Goal: Task Accomplishment & Management: Manage account settings

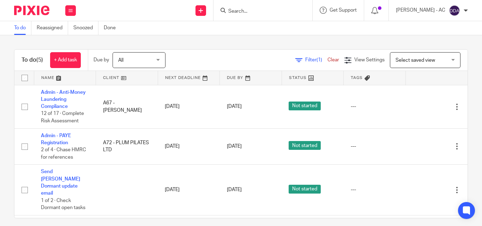
click at [248, 7] on form at bounding box center [265, 10] width 75 height 9
click at [245, 8] on form at bounding box center [265, 10] width 75 height 9
click at [244, 11] on input "Search" at bounding box center [260, 11] width 64 height 6
paste input "DEVOTED CREATIVES LTD"
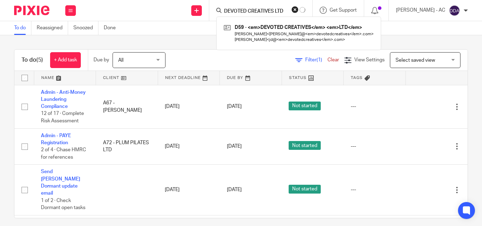
type input "DEVOTED CREATIVES LTD"
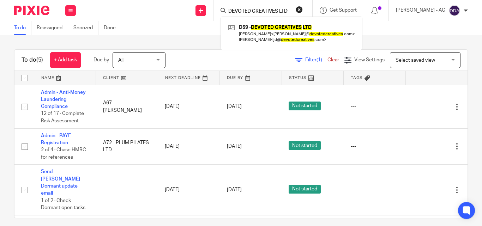
click at [303, 8] on button "reset" at bounding box center [299, 9] width 7 height 7
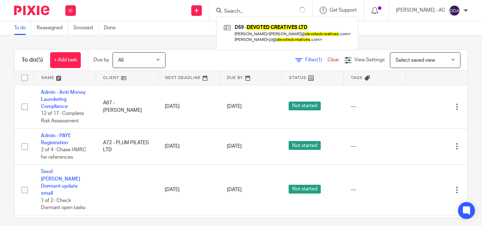
click at [274, 11] on input "Search" at bounding box center [256, 11] width 64 height 6
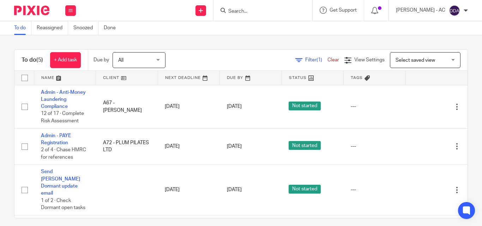
paste input "DIGITAL GAINZ LTD"
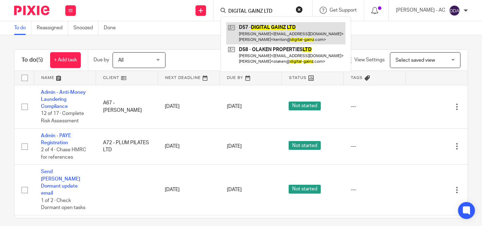
type input "DIGITAL GAINZ LTD"
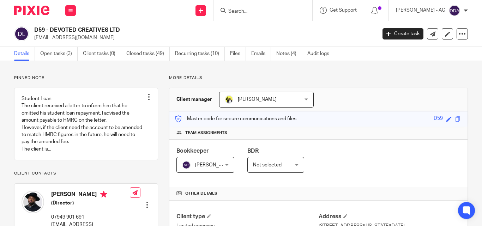
scroll to position [35, 0]
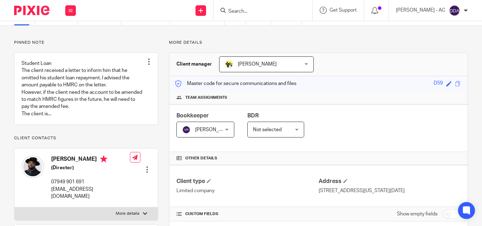
click at [129, 215] on p "More details" at bounding box center [128, 214] width 24 height 6
click at [14, 208] on input "More details" at bounding box center [14, 207] width 0 height 0
checkbox input "true"
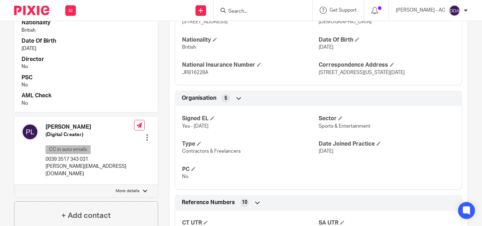
scroll to position [388, 0]
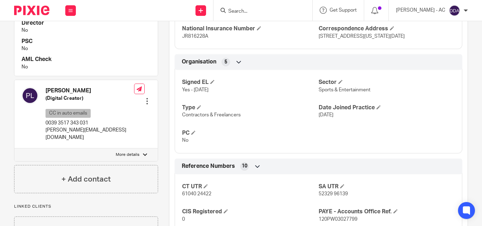
click at [144, 154] on div at bounding box center [145, 155] width 4 height 4
click at [14, 149] on input "More details" at bounding box center [14, 148] width 0 height 0
checkbox input "true"
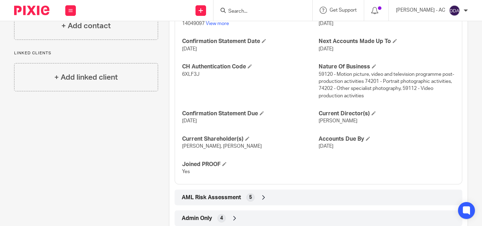
scroll to position [755, 0]
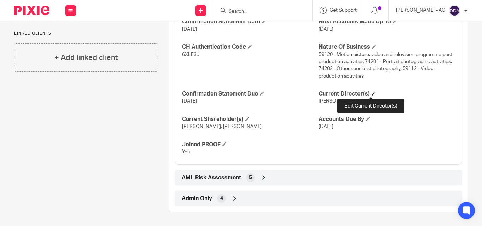
click at [372, 95] on span at bounding box center [374, 93] width 4 height 4
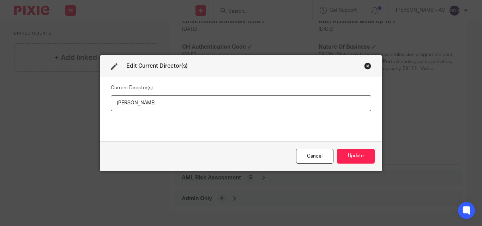
drag, startPoint x: 177, startPoint y: 100, endPoint x: 102, endPoint y: 107, distance: 74.5
click at [102, 107] on div "Current Director(s) Jonathan Devo" at bounding box center [241, 109] width 282 height 64
type input "Mr Jonathan DEVO"
click at [358, 154] on button "Update" at bounding box center [356, 156] width 38 height 15
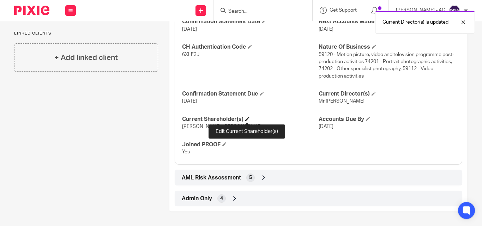
click at [248, 117] on span at bounding box center [247, 119] width 4 height 4
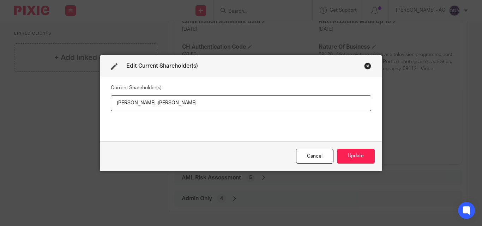
drag, startPoint x: 112, startPoint y: 105, endPoint x: 148, endPoint y: 109, distance: 36.6
click at [148, 109] on input "Jonathan Devo, Paul LEWIS" at bounding box center [241, 103] width 261 height 16
paste input "EVO"
type input "Jonathan DEVO, Paul LEWIS"
drag, startPoint x: 203, startPoint y: 101, endPoint x: 152, endPoint y: 108, distance: 51.3
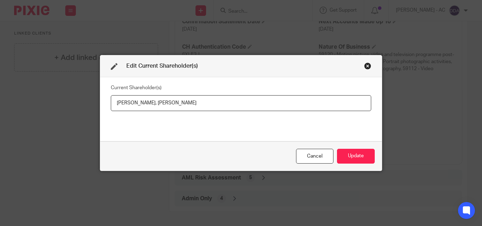
click at [152, 108] on input "Jonathan DEVO, Paul LEWIS" at bounding box center [241, 103] width 261 height 16
click at [345, 155] on button "Update" at bounding box center [356, 156] width 38 height 15
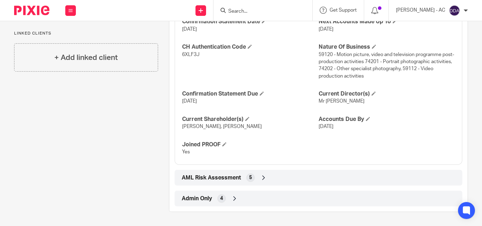
click at [279, 59] on div "CH Authentication Code 6XLF3J" at bounding box center [250, 61] width 136 height 36
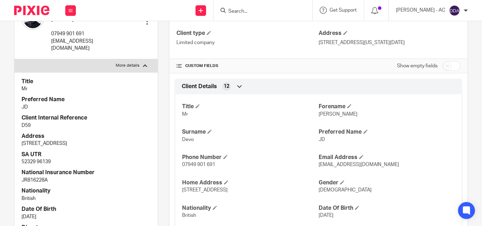
scroll to position [212, 0]
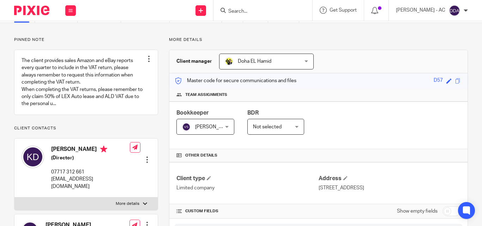
scroll to position [141, 0]
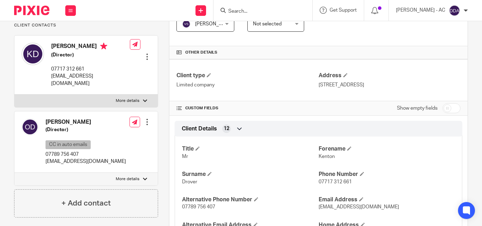
click at [131, 98] on p "More details" at bounding box center [128, 101] width 24 height 6
click at [14, 95] on input "More details" at bounding box center [14, 94] width 0 height 0
checkbox input "true"
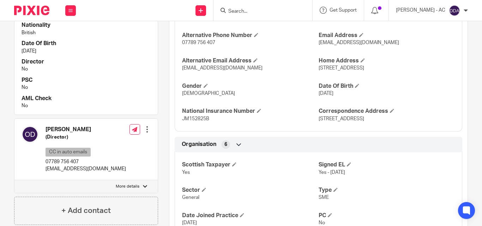
scroll to position [318, 0]
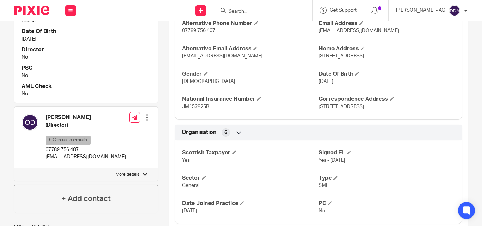
click at [127, 173] on p "More details" at bounding box center [128, 175] width 24 height 6
click at [14, 168] on input "More details" at bounding box center [14, 168] width 0 height 0
checkbox input "true"
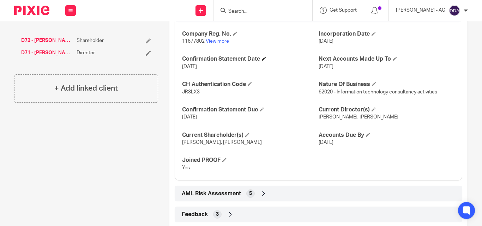
scroll to position [733, 0]
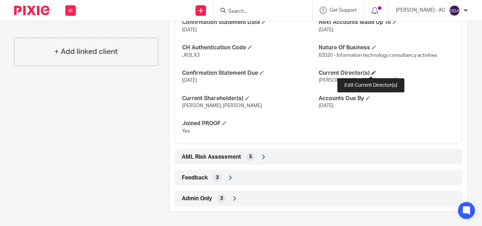
click at [372, 72] on span at bounding box center [374, 73] width 4 height 4
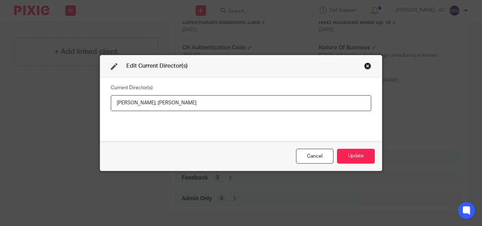
drag, startPoint x: 110, startPoint y: 104, endPoint x: 147, endPoint y: 103, distance: 37.4
click at [147, 103] on input "Kenton Drover, Olga Drover" at bounding box center [241, 103] width 261 height 16
drag, startPoint x: 114, startPoint y: 103, endPoint x: 146, endPoint y: 108, distance: 32.4
click at [146, 108] on input "Kenton Drover, Olga Drover" at bounding box center [241, 103] width 261 height 16
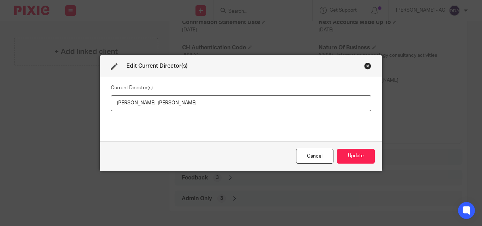
paste input "Mr Kenton DROVER"
drag, startPoint x: 204, startPoint y: 104, endPoint x: 160, endPoint y: 105, distance: 43.8
click at [160, 105] on input "Mr Kenton DROVER, Olga Drover" at bounding box center [241, 103] width 261 height 16
paste input "Mrs Olga DROVER"
type input "Mr Kenton DROVER, Mrs Olga DROVER"
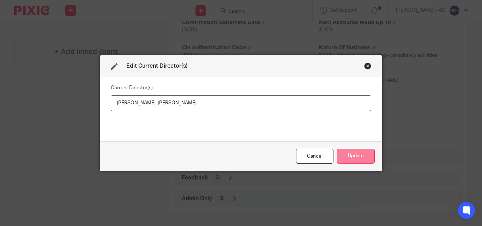
click at [361, 154] on button "Update" at bounding box center [356, 156] width 38 height 15
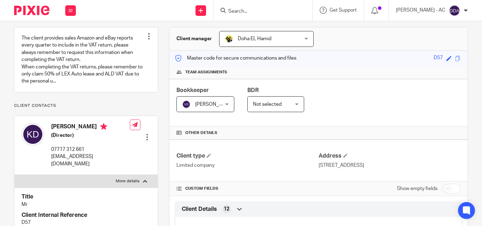
scroll to position [0, 0]
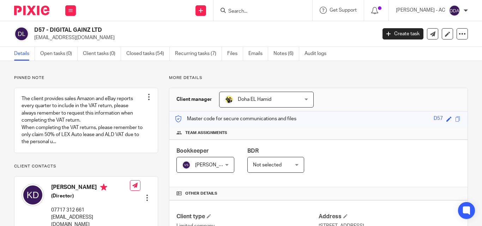
click at [344, 176] on div "Bookkeeper Vaibhav Solanki Vaibhav Solanki Not selected Abhay Jayswal Akhil Sib…" at bounding box center [319, 164] width 298 height 48
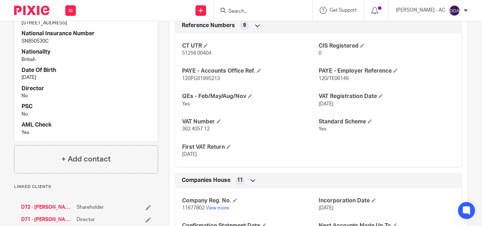
scroll to position [530, 0]
click at [389, 144] on div "CT UTR 51256 00404 CIS Registered 0 PAYE - Accounts Office Ref. 120PG01995213 P…" at bounding box center [319, 97] width 288 height 139
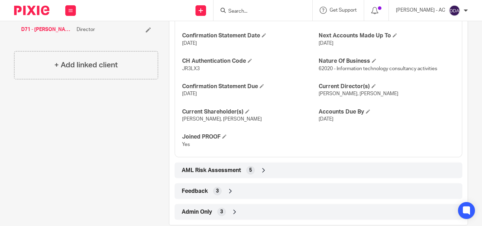
scroll to position [733, 0]
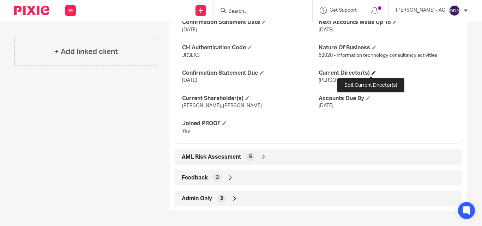
click at [373, 72] on span at bounding box center [374, 73] width 4 height 4
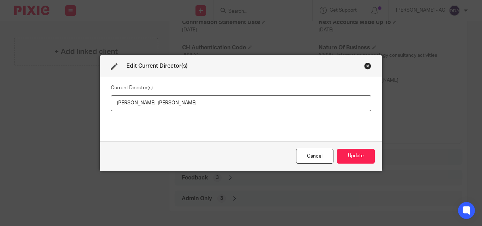
drag, startPoint x: 111, startPoint y: 105, endPoint x: 158, endPoint y: 109, distance: 47.2
click at [158, 109] on input "Mr Kenton DROVER, Mrs Olga DROVER" at bounding box center [241, 103] width 261 height 16
drag, startPoint x: 220, startPoint y: 105, endPoint x: 161, endPoint y: 108, distance: 59.1
click at [161, 108] on input "Mr Kenton DROVER, Mrs Olga DROVER" at bounding box center [241, 103] width 261 height 16
click at [350, 155] on button "Update" at bounding box center [356, 156] width 38 height 15
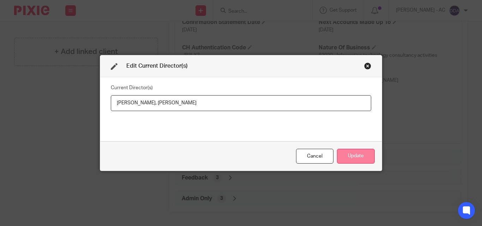
click at [358, 160] on button "Update" at bounding box center [356, 156] width 38 height 15
click at [358, 167] on div "Cancel Update" at bounding box center [241, 157] width 282 height 30
click at [353, 156] on button "Update" at bounding box center [356, 156] width 38 height 15
click at [364, 65] on div "Close this dialog window" at bounding box center [367, 66] width 7 height 7
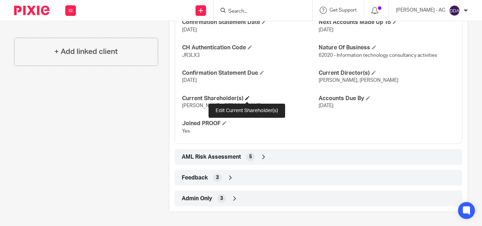
click at [248, 99] on span at bounding box center [247, 98] width 4 height 4
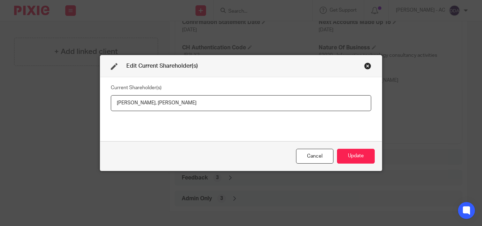
drag, startPoint x: 114, startPoint y: 103, endPoint x: 146, endPoint y: 106, distance: 32.3
click at [146, 106] on input "Kenton Drover, Olga Drover" at bounding box center [241, 103] width 261 height 16
paste input "ROVER"
drag, startPoint x: 198, startPoint y: 103, endPoint x: 154, endPoint y: 107, distance: 44.4
click at [154, 107] on input "Kenton DROVER, Olga Drover" at bounding box center [241, 103] width 261 height 16
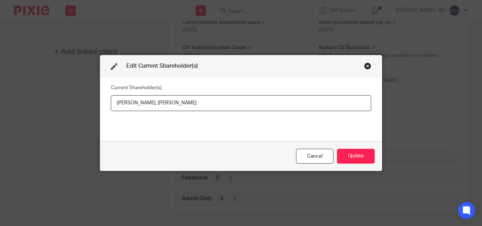
paste input "ROVER"
type input "Kenton DROVER, Olga DROVER"
click at [346, 156] on button "Update" at bounding box center [356, 156] width 38 height 15
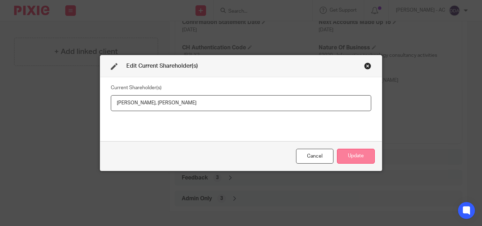
click at [346, 156] on button "Update" at bounding box center [356, 156] width 38 height 15
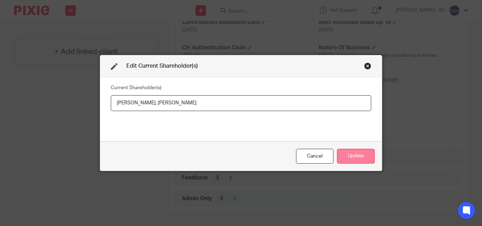
click at [346, 156] on button "Update" at bounding box center [356, 156] width 38 height 15
drag, startPoint x: 346, startPoint y: 156, endPoint x: 349, endPoint y: 164, distance: 7.7
click at [346, 157] on button "Update" at bounding box center [356, 156] width 38 height 15
click at [349, 164] on div "Cancel Update" at bounding box center [241, 157] width 282 height 30
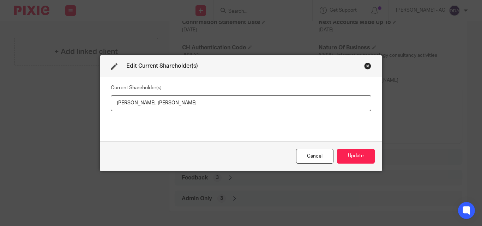
click at [349, 165] on div "Cancel Update" at bounding box center [241, 157] width 282 height 30
click at [365, 147] on div "Cancel Update" at bounding box center [241, 157] width 282 height 30
click at [363, 150] on button "Update" at bounding box center [356, 156] width 38 height 15
click at [368, 63] on div "Close this dialog window" at bounding box center [367, 66] width 7 height 7
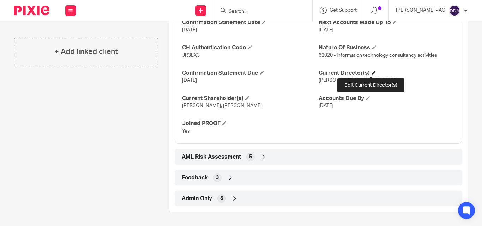
click at [372, 72] on span at bounding box center [374, 73] width 4 height 4
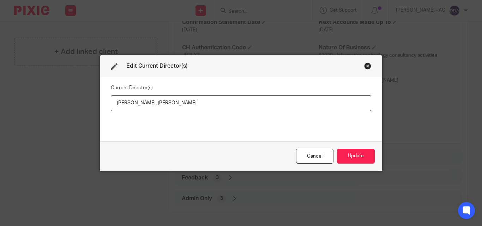
drag, startPoint x: 114, startPoint y: 105, endPoint x: 157, endPoint y: 102, distance: 43.8
click at [157, 102] on input "Mr Kenton DROVER, Mrs Olga DROVER" at bounding box center [241, 103] width 261 height 16
drag, startPoint x: 226, startPoint y: 103, endPoint x: 160, endPoint y: 106, distance: 65.7
click at [160, 106] on input "Mr Kenton DROVER, Mrs Olga DROVER" at bounding box center [241, 103] width 261 height 16
click at [353, 154] on button "Update" at bounding box center [356, 156] width 38 height 15
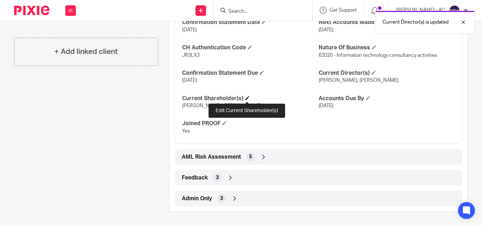
click at [246, 98] on span at bounding box center [247, 98] width 4 height 4
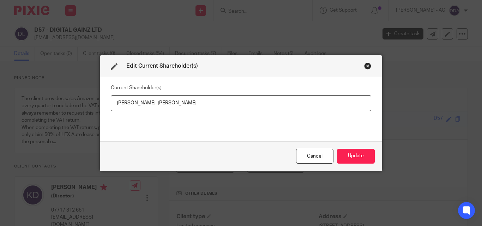
scroll to position [733, 0]
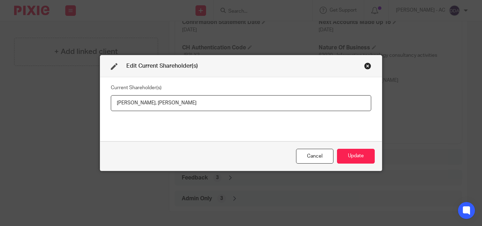
drag, startPoint x: 112, startPoint y: 100, endPoint x: 145, endPoint y: 109, distance: 34.9
click at [145, 109] on input "[PERSON_NAME], [PERSON_NAME]" at bounding box center [241, 103] width 261 height 16
paste input "ROVER"
drag, startPoint x: 190, startPoint y: 100, endPoint x: 154, endPoint y: 110, distance: 38.0
click at [154, 110] on input "Kenton DROVER, Olga Drover" at bounding box center [241, 103] width 261 height 16
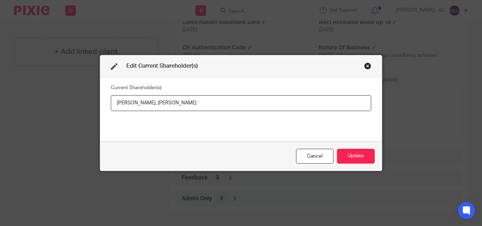
paste input "ROVER"
type input "Kenton DROVER, Olga DROVER"
click at [363, 157] on button "Update" at bounding box center [356, 156] width 38 height 15
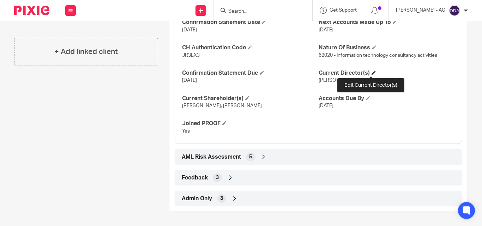
click at [372, 71] on span at bounding box center [374, 73] width 4 height 4
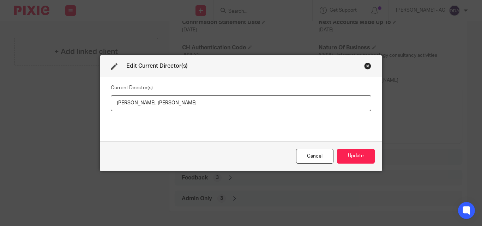
drag, startPoint x: 113, startPoint y: 105, endPoint x: 157, endPoint y: 103, distance: 44.9
click at [157, 103] on input "Mr Kenton DROVER, Mrs Olga DROVER" at bounding box center [241, 103] width 261 height 16
drag, startPoint x: 216, startPoint y: 102, endPoint x: 160, endPoint y: 107, distance: 57.1
click at [160, 107] on input "Mr Kenton DROVER, Mrs Olga DROVER" at bounding box center [241, 103] width 261 height 16
click at [342, 157] on button "Update" at bounding box center [356, 156] width 38 height 15
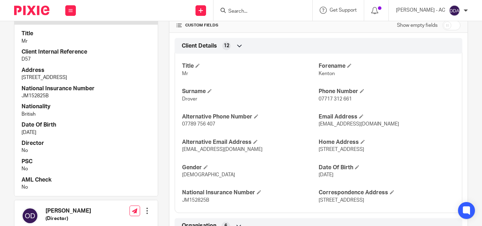
scroll to position [212, 0]
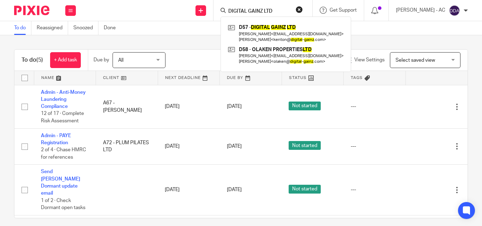
click at [303, 11] on button "reset" at bounding box center [299, 9] width 7 height 7
click at [269, 8] on form at bounding box center [265, 10] width 75 height 9
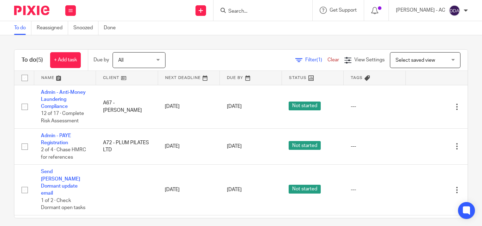
click at [264, 10] on input "Search" at bounding box center [260, 11] width 64 height 6
click at [251, 13] on input "Search" at bounding box center [260, 11] width 64 height 6
paste input "THE BRIGHT CONNECTIONS (CONTACT CENTRE) LTD"
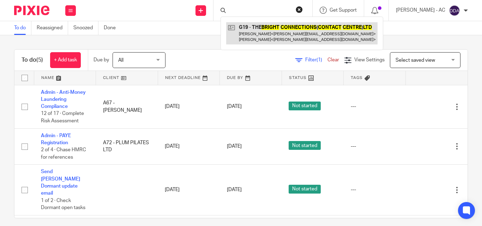
type input "THE BRIGHT CONNECTIONS (CONTACT CENTRE) LTD"
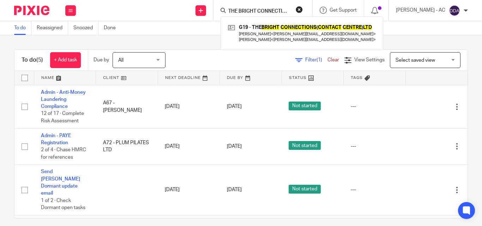
click at [303, 7] on button "reset" at bounding box center [299, 9] width 7 height 7
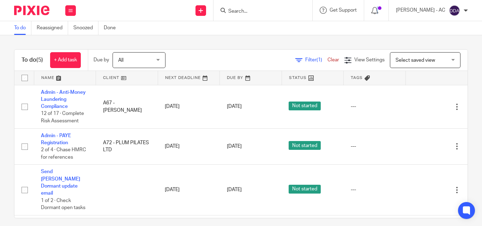
click at [303, 7] on form at bounding box center [265, 10] width 75 height 9
click at [270, 8] on form at bounding box center [265, 10] width 75 height 9
click at [266, 8] on input "Search" at bounding box center [260, 11] width 64 height 6
paste input "CRNN PROPERTIES LTD"
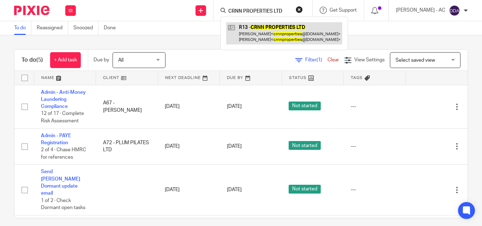
type input "CRNN PROPERTIES LTD"
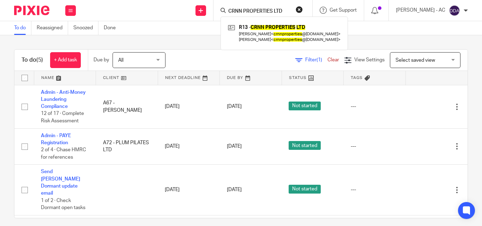
click at [303, 7] on button "reset" at bounding box center [299, 9] width 7 height 7
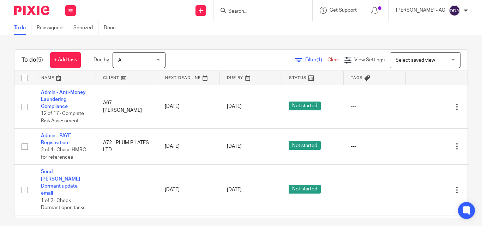
drag, startPoint x: 268, startPoint y: 6, endPoint x: 244, endPoint y: 13, distance: 25.5
click at [244, 13] on input "Search" at bounding box center [260, 11] width 64 height 6
paste input "WE ARE UNEDITED CIC"
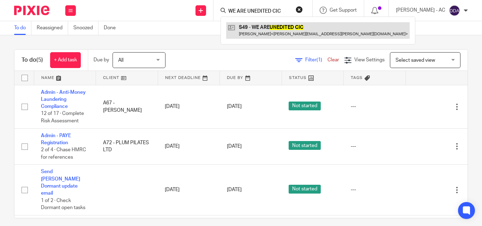
type input "WE ARE UNEDITED CIC"
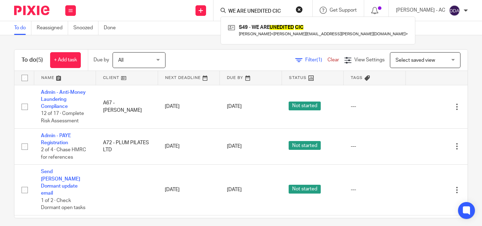
click at [302, 10] on form "WE ARE UNEDITED CIC" at bounding box center [265, 10] width 75 height 9
click at [303, 10] on button "reset" at bounding box center [299, 9] width 7 height 7
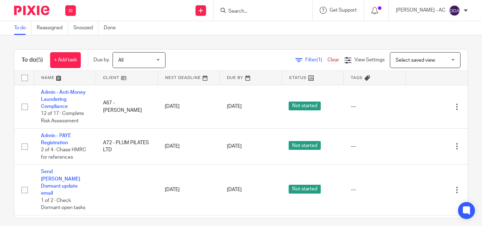
drag, startPoint x: 277, startPoint y: 9, endPoint x: 269, endPoint y: 12, distance: 8.5
click at [275, 10] on input "Search" at bounding box center [260, 11] width 64 height 6
paste input "BRAINWAVE LABS LIMITED"
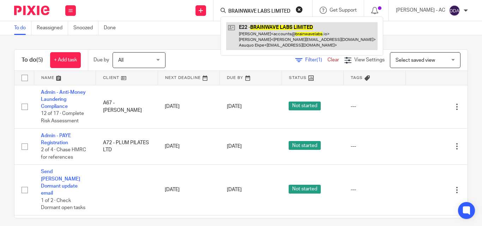
type input "BRAINWAVE LABS LIMITED"
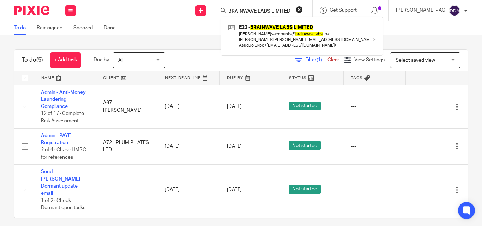
click at [303, 10] on button "reset" at bounding box center [299, 9] width 7 height 7
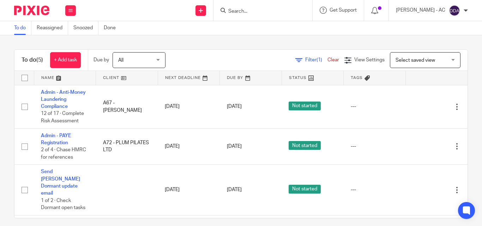
click at [264, 10] on input "Search" at bounding box center [260, 11] width 64 height 6
paste input "KTERING.CO LTD"
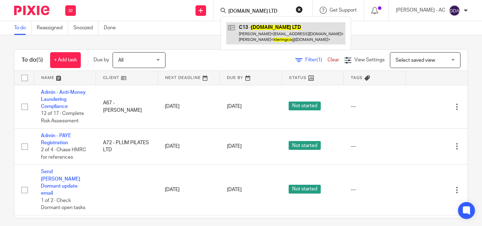
type input "KTERING.CO LTD"
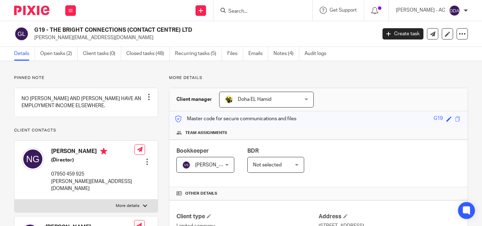
click at [103, 142] on div "Pinned note NO [PERSON_NAME] AND [PERSON_NAME] HAVE AN EMPLOYMENT INCOME ELSEWH…" at bounding box center [86, 202] width 144 height 255
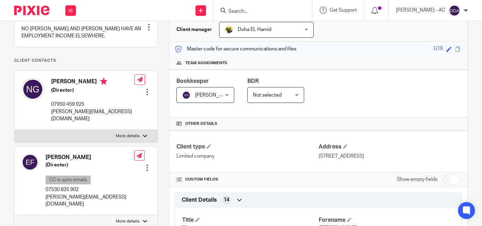
scroll to position [71, 0]
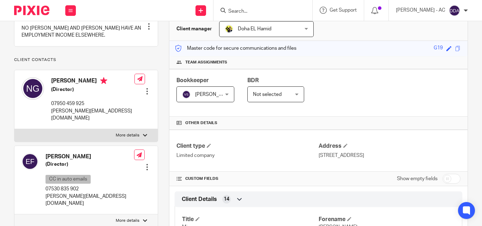
click at [143, 138] on div at bounding box center [145, 135] width 4 height 4
click at [14, 129] on input "More details" at bounding box center [14, 129] width 0 height 0
checkbox input "true"
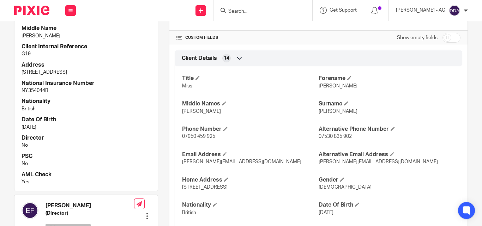
scroll to position [353, 0]
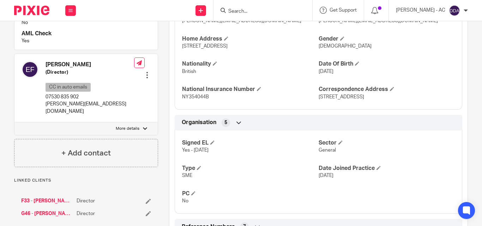
click at [134, 123] on label "More details" at bounding box center [85, 129] width 143 height 13
click at [14, 123] on input "More details" at bounding box center [14, 122] width 0 height 0
checkbox input "true"
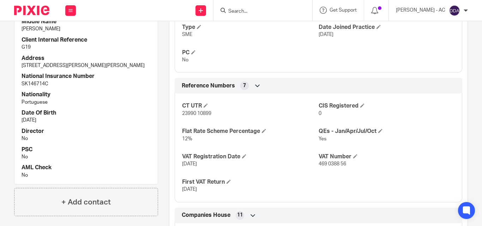
scroll to position [741, 0]
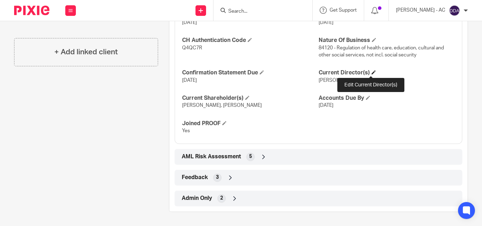
click at [372, 71] on span at bounding box center [374, 72] width 4 height 4
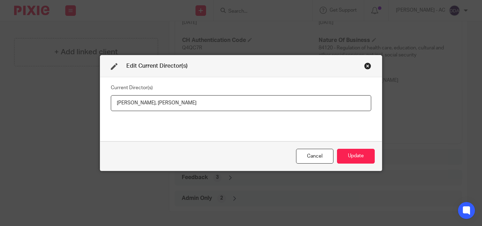
drag, startPoint x: 193, startPoint y: 100, endPoint x: 154, endPoint y: 106, distance: 39.0
click at [154, 106] on input "[PERSON_NAME], [PERSON_NAME]" at bounding box center [241, 103] width 261 height 16
drag, startPoint x: 115, startPoint y: 105, endPoint x: 152, endPoint y: 111, distance: 37.5
click at [152, 111] on input "[PERSON_NAME], [PERSON_NAME] [PERSON_NAME]" at bounding box center [241, 103] width 261 height 16
paste input "[PERSON_NAME]"
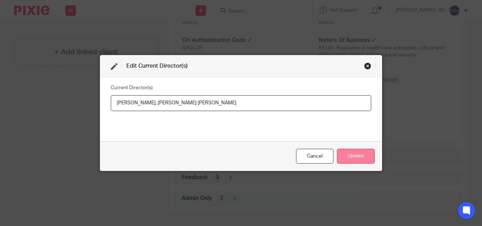
type input "[PERSON_NAME], [PERSON_NAME] [PERSON_NAME]"
click at [344, 154] on button "Update" at bounding box center [356, 156] width 38 height 15
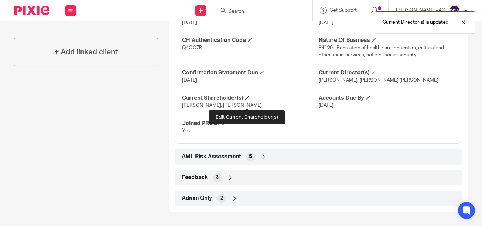
click at [246, 100] on span at bounding box center [247, 98] width 4 height 4
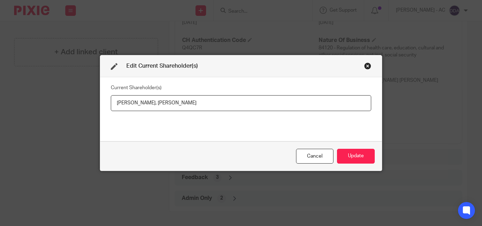
drag, startPoint x: 193, startPoint y: 103, endPoint x: 154, endPoint y: 109, distance: 39.2
click at [154, 109] on input "[PERSON_NAME], [PERSON_NAME]" at bounding box center [241, 103] width 261 height 16
paste input "LORES"
drag, startPoint x: 112, startPoint y: 102, endPoint x: 151, endPoint y: 106, distance: 39.0
click at [151, 106] on input "[PERSON_NAME], [PERSON_NAME]" at bounding box center [241, 103] width 261 height 16
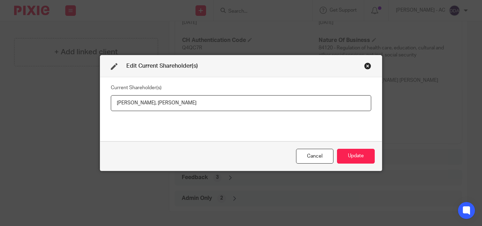
paste input "[PERSON_NAME]"
type input "[PERSON_NAME], [PERSON_NAME]"
click at [354, 151] on button "Update" at bounding box center [356, 156] width 38 height 15
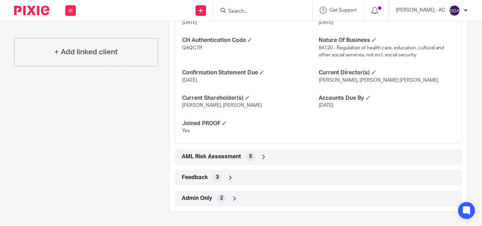
click at [312, 158] on div "AML Risk Assessment 5" at bounding box center [318, 157] width 277 height 12
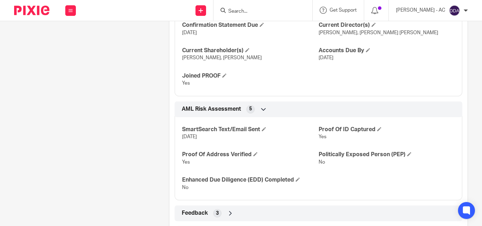
scroll to position [831, 0]
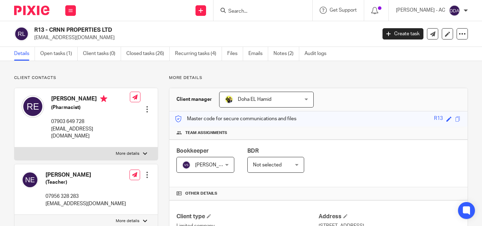
click at [139, 153] on label "More details" at bounding box center [85, 154] width 143 height 13
click at [14, 148] on input "More details" at bounding box center [14, 147] width 0 height 0
checkbox input "true"
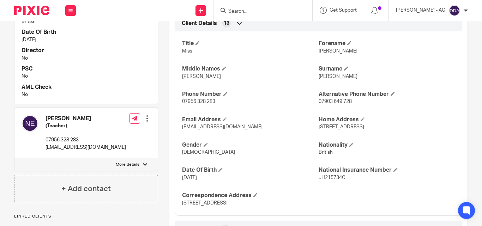
scroll to position [247, 0]
click at [144, 163] on div at bounding box center [145, 164] width 4 height 4
click at [14, 158] on input "More details" at bounding box center [14, 158] width 0 height 0
checkbox input "true"
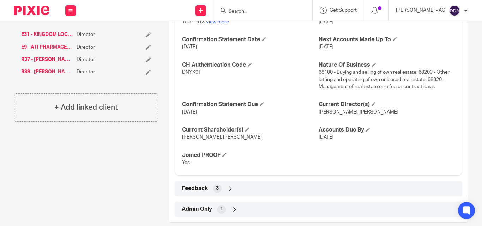
scroll to position [651, 0]
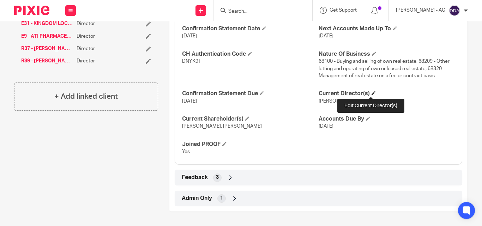
click at [372, 91] on span at bounding box center [374, 93] width 4 height 4
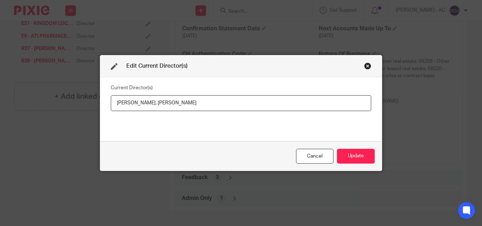
drag, startPoint x: 113, startPoint y: 102, endPoint x: 178, endPoint y: 106, distance: 65.4
click at [176, 106] on input "[PERSON_NAME], [PERSON_NAME]" at bounding box center [241, 103] width 261 height 16
drag, startPoint x: 178, startPoint y: 106, endPoint x: 167, endPoint y: 102, distance: 11.8
click at [167, 102] on input "[PERSON_NAME], [PERSON_NAME]" at bounding box center [241, 103] width 261 height 16
drag, startPoint x: 176, startPoint y: 104, endPoint x: 109, endPoint y: 106, distance: 67.5
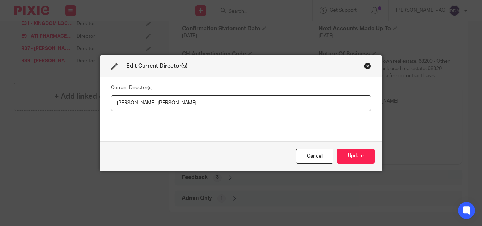
click at [111, 106] on input "[PERSON_NAME], [PERSON_NAME]" at bounding box center [241, 103] width 261 height 16
drag, startPoint x: 106, startPoint y: 107, endPoint x: 259, endPoint y: 102, distance: 153.7
click at [259, 102] on input "Nadeen Eversley-Robertson, Ryan Eversley-Robertson" at bounding box center [241, 103] width 261 height 16
drag, startPoint x: 113, startPoint y: 107, endPoint x: 177, endPoint y: 109, distance: 63.2
click at [177, 109] on input "Nadeen Eversley-Robertson, Ryan Eversley-Robertson" at bounding box center [241, 103] width 261 height 16
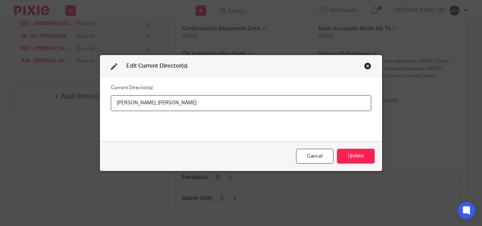
paste input "Miss Nadeen EVERSLEY-ROBERTSON"
drag, startPoint x: 279, startPoint y: 101, endPoint x: 201, endPoint y: 111, distance: 77.9
click at [201, 111] on input "Miss Nadeen EVERSLEY-ROBERTSON, Ryan Eversley-Robertson" at bounding box center [241, 103] width 261 height 16
paste input "Mr Ryan EVERSLEY-ROBERTSON"
type input "Miss Nadeen EVERSLEY-ROBERTSON, Mr Ryan EVERSLEY-ROBERTSON"
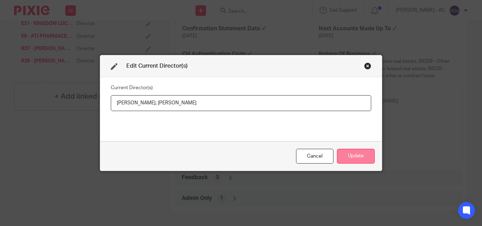
click at [358, 157] on button "Update" at bounding box center [356, 156] width 38 height 15
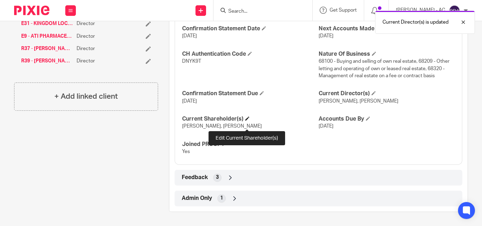
click at [248, 121] on span at bounding box center [247, 119] width 4 height 4
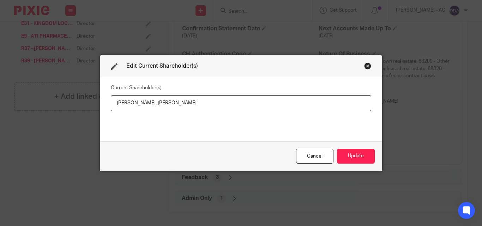
drag, startPoint x: 113, startPoint y: 101, endPoint x: 176, endPoint y: 114, distance: 64.2
click at [176, 114] on div "Current Shareholder(s) Nadeen Eversley-Robertson, Ryan Eversley-Robertson" at bounding box center [241, 109] width 261 height 53
drag, startPoint x: 176, startPoint y: 114, endPoint x: 142, endPoint y: 100, distance: 36.6
click at [142, 100] on input "Nadeen Eversley-Robertson, Ryan Eversley-Robertson" at bounding box center [241, 103] width 261 height 16
drag, startPoint x: 113, startPoint y: 105, endPoint x: 176, endPoint y: 106, distance: 63.6
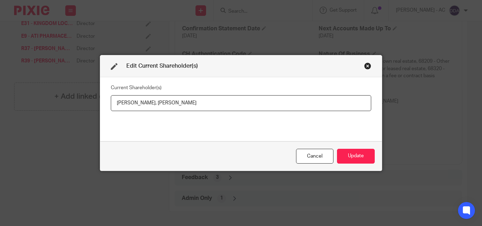
click at [176, 106] on input "Nadeen Eversley-Robertson, Ryan Eversley-Robertson" at bounding box center [241, 103] width 261 height 16
paste input "VERSLEY-ROBERTSON"
drag, startPoint x: 261, startPoint y: 101, endPoint x: 190, endPoint y: 109, distance: 71.8
click at [190, 109] on input "Nadeen EVERSLEY-ROBERTSON, Ryan Eversley-Robertson" at bounding box center [241, 103] width 261 height 16
paste input "VERSLEY-ROBERTSON"
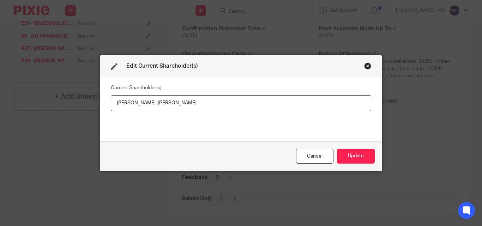
type input "Nadeen EVERSLEY-ROBERTSON, Ryan EVERSLEY-ROBERTSON"
click at [357, 156] on button "Update" at bounding box center [356, 156] width 38 height 15
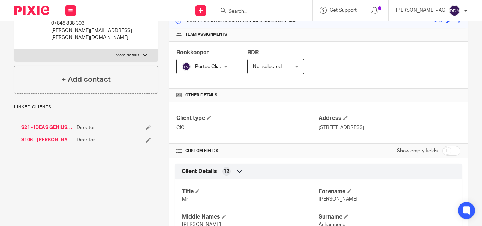
scroll to position [106, 0]
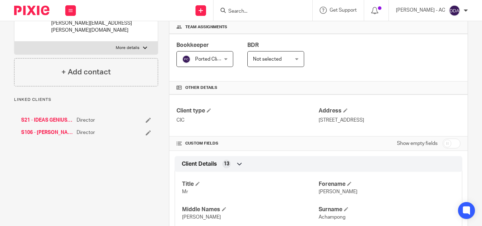
click at [139, 47] on label "More details" at bounding box center [85, 48] width 143 height 13
click at [14, 42] on input "More details" at bounding box center [14, 41] width 0 height 0
checkbox input "true"
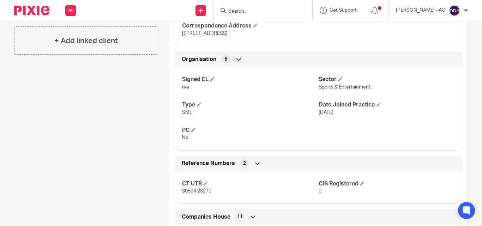
scroll to position [657, 0]
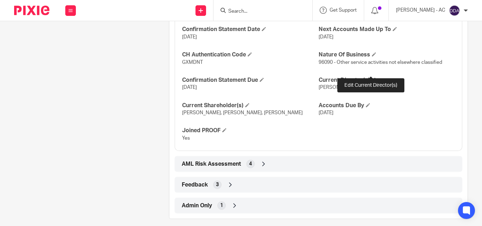
click at [372, 78] on span at bounding box center [374, 80] width 4 height 4
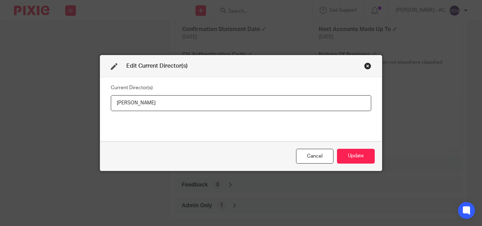
drag, startPoint x: 186, startPoint y: 100, endPoint x: 94, endPoint y: 109, distance: 92.6
click at [94, 109] on div "Edit Current Director(s) Current Director(s) [PERSON_NAME] Update" at bounding box center [241, 113] width 482 height 226
type input "[PERSON_NAME] [PERSON_NAME]"
click at [357, 155] on button "Update" at bounding box center [356, 156] width 38 height 15
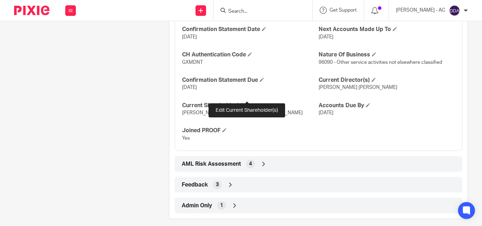
click at [248, 103] on span at bounding box center [247, 105] width 4 height 4
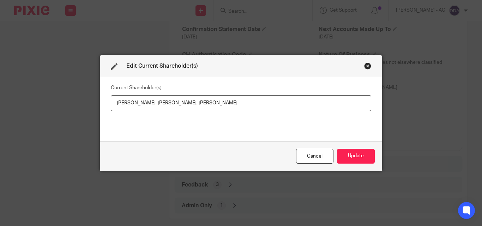
drag, startPoint x: 152, startPoint y: 100, endPoint x: 196, endPoint y: 110, distance: 45.2
click at [196, 110] on input "Andrew Spence, Bernard Achampong, Patrick Younge" at bounding box center [241, 103] width 261 height 16
drag, startPoint x: 111, startPoint y: 105, endPoint x: 149, endPoint y: 110, distance: 38.8
click at [149, 110] on input "Andrew Spence, Bernard Achampong, Patrick Younge" at bounding box center [241, 103] width 261 height 16
drag, startPoint x: 154, startPoint y: 103, endPoint x: 199, endPoint y: 106, distance: 45.6
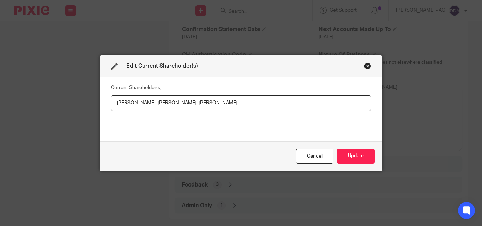
click at [199, 106] on input "Andrew SPENCE, Bernard Achampong, Patrick Younge" at bounding box center [241, 103] width 261 height 16
paste input "CHAMPONG"
drag, startPoint x: 249, startPoint y: 106, endPoint x: 205, endPoint y: 106, distance: 43.4
click at [205, 106] on input "Andrew SPENCE, Bernard ACHAMPONG, Patrick Younge" at bounding box center [241, 103] width 261 height 16
paste input "OUNGE"
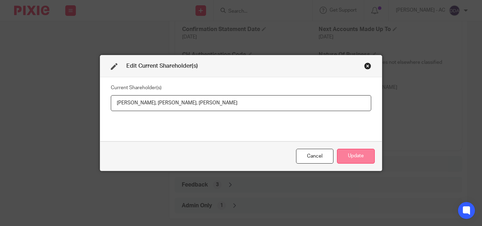
type input "Andrew SPENCE, Bernard ACHAMPONG, Patrick YOUNGE"
click at [353, 159] on button "Update" at bounding box center [356, 156] width 38 height 15
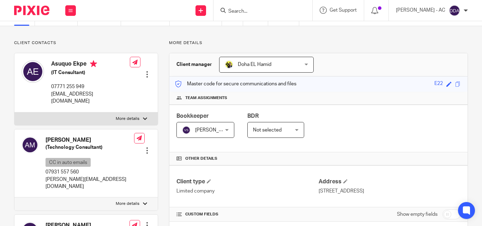
scroll to position [35, 0]
click at [125, 112] on label "More details" at bounding box center [85, 118] width 143 height 13
click at [14, 112] on input "More details" at bounding box center [14, 112] width 0 height 0
checkbox input "true"
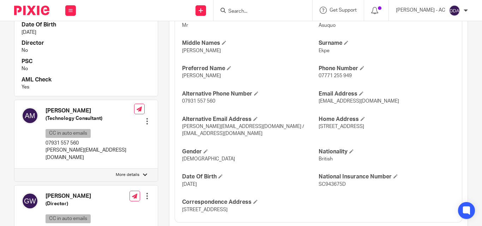
scroll to position [283, 0]
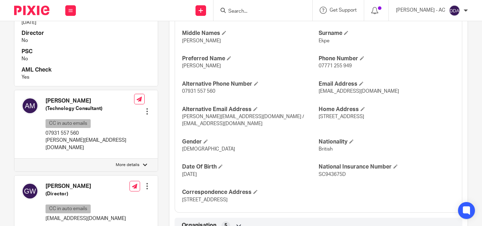
drag, startPoint x: 135, startPoint y: 150, endPoint x: 136, endPoint y: 143, distance: 6.4
click at [135, 162] on p "More details" at bounding box center [128, 165] width 24 height 6
click at [14, 159] on input "More details" at bounding box center [14, 159] width 0 height 0
checkbox input "true"
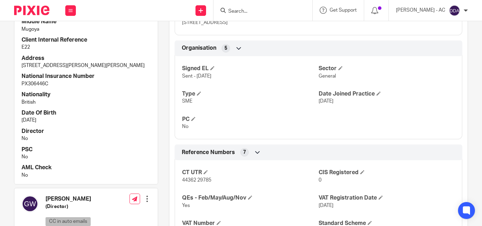
scroll to position [459, 0]
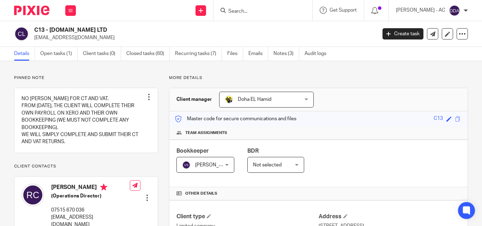
click at [122, 170] on p "Client contacts" at bounding box center [86, 167] width 144 height 6
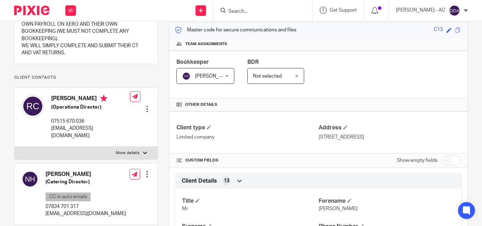
scroll to position [106, 0]
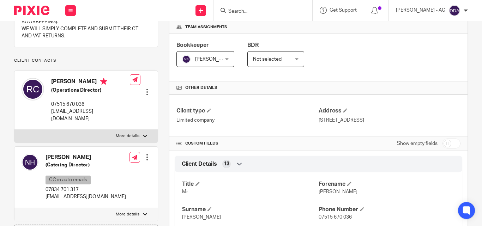
click at [139, 134] on label "More details" at bounding box center [85, 136] width 143 height 13
click at [14, 130] on input "More details" at bounding box center [14, 130] width 0 height 0
checkbox input "true"
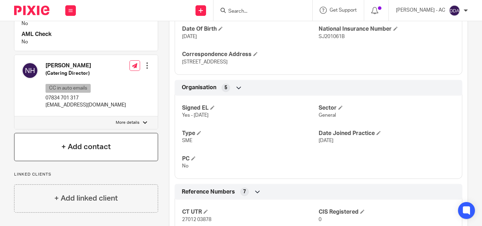
scroll to position [388, 0]
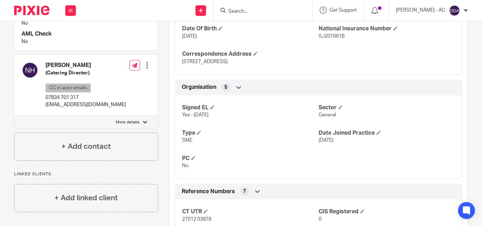
click at [148, 127] on label "More details" at bounding box center [85, 122] width 143 height 13
click at [14, 116] on input "More details" at bounding box center [14, 116] width 0 height 0
checkbox input "true"
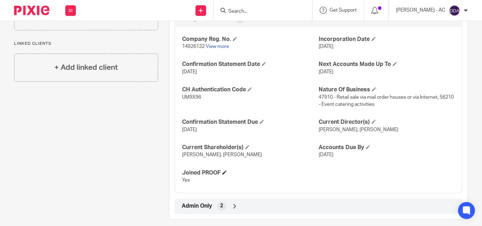
scroll to position [699, 0]
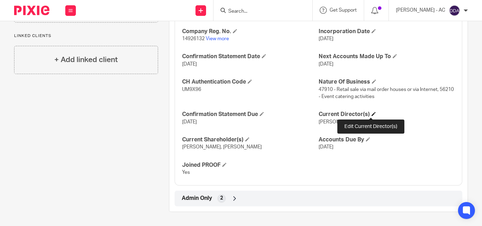
click at [372, 113] on span at bounding box center [374, 114] width 4 height 4
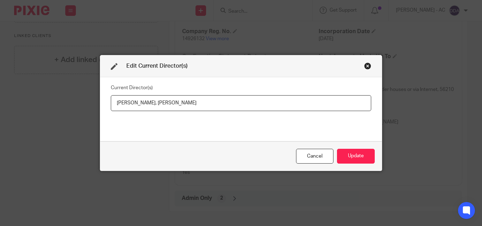
drag, startPoint x: 184, startPoint y: 107, endPoint x: 147, endPoint y: 103, distance: 37.2
click at [147, 103] on input "[PERSON_NAME], [PERSON_NAME]" at bounding box center [241, 103] width 261 height 16
drag, startPoint x: 113, startPoint y: 103, endPoint x: 144, endPoint y: 106, distance: 31.9
click at [144, 106] on input "[PERSON_NAME], [PERSON_NAME]" at bounding box center [241, 103] width 261 height 16
paste input "[PERSON_NAME]"
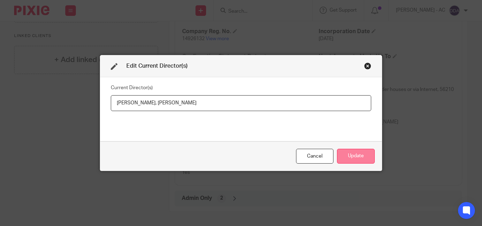
type input "[PERSON_NAME], [PERSON_NAME]"
click at [346, 154] on button "Update" at bounding box center [356, 156] width 38 height 15
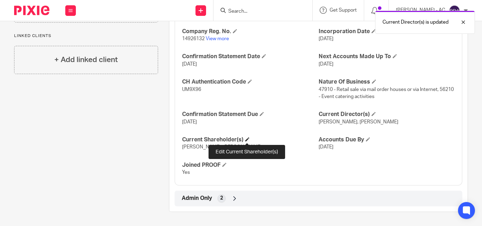
click at [249, 137] on span at bounding box center [247, 139] width 4 height 4
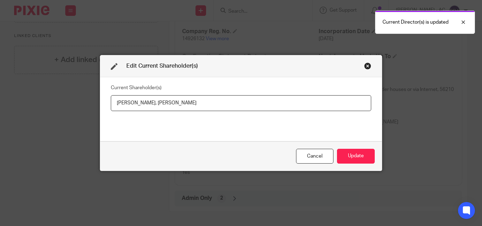
drag, startPoint x: 114, startPoint y: 101, endPoint x: 156, endPoint y: 111, distance: 43.8
click at [156, 111] on input "[PERSON_NAME], [PERSON_NAME]" at bounding box center [241, 103] width 261 height 16
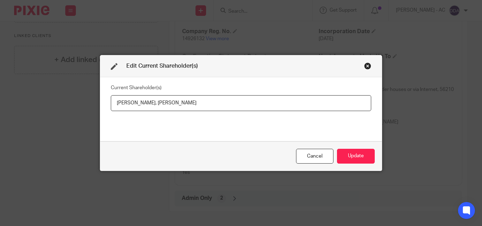
drag, startPoint x: 200, startPoint y: 103, endPoint x: 149, endPoint y: 108, distance: 51.4
click at [149, 108] on input "[PERSON_NAME], [PERSON_NAME]" at bounding box center [241, 103] width 261 height 16
paste input "[PERSON_NAME]"
type input "[PERSON_NAME], [PERSON_NAME]"
click at [346, 158] on button "Update" at bounding box center [356, 156] width 38 height 15
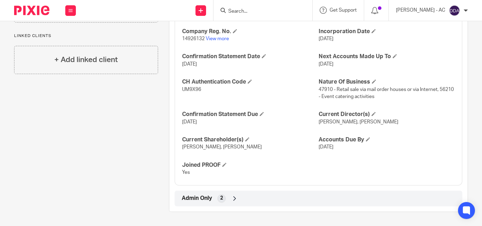
click at [372, 114] on span at bounding box center [374, 114] width 4 height 4
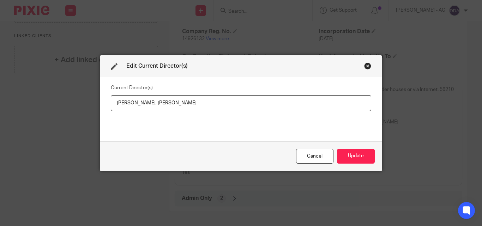
drag, startPoint x: 218, startPoint y: 103, endPoint x: 160, endPoint y: 106, distance: 58.4
click at [160, 106] on input "Miss Nicole HAINES, Mr Romain CAMUS" at bounding box center [241, 103] width 261 height 16
click at [428, 139] on div "Edit Current Director(s) Current Director(s) Miss Nicole HAINES, Mr Romain CAMU…" at bounding box center [241, 113] width 482 height 226
drag, startPoint x: 112, startPoint y: 104, endPoint x: 158, endPoint y: 105, distance: 45.6
click at [158, 105] on input "Miss Nicole HAINES, Mr Romain CAMUS" at bounding box center [241, 103] width 261 height 16
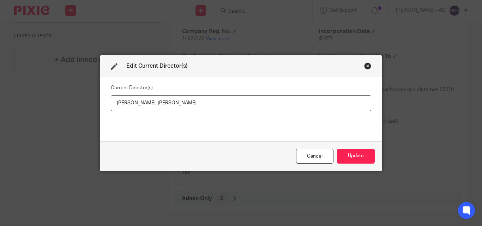
drag, startPoint x: 227, startPoint y: 106, endPoint x: 162, endPoint y: 107, distance: 65.3
click at [162, 107] on input "Miss Nicole HAINES, Mr Romain CAMUS" at bounding box center [241, 103] width 261 height 16
click at [350, 153] on button "Update" at bounding box center [356, 156] width 38 height 15
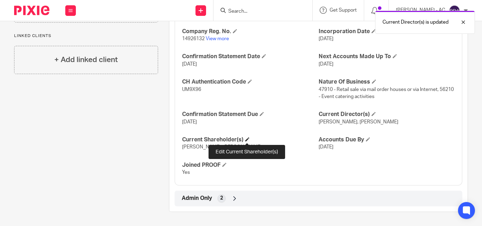
click at [248, 140] on span at bounding box center [247, 139] width 4 height 4
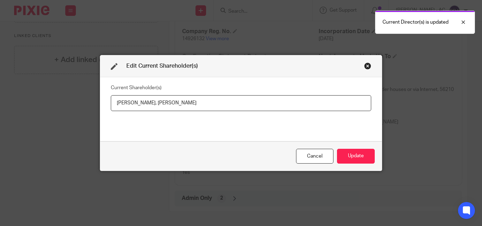
drag, startPoint x: 111, startPoint y: 104, endPoint x: 146, endPoint y: 108, distance: 34.8
click at [146, 108] on input "Nicole HAINES, Romain CAMUS" at bounding box center [241, 103] width 261 height 16
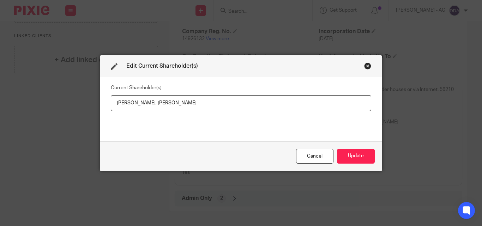
drag, startPoint x: 191, startPoint y: 105, endPoint x: 150, endPoint y: 105, distance: 40.6
click at [150, 105] on input "Nicole HAINES, Romain CAMUS" at bounding box center [241, 103] width 261 height 16
click at [350, 156] on button "Update" at bounding box center [356, 156] width 38 height 15
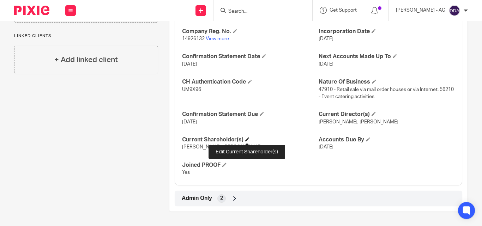
click at [248, 139] on span at bounding box center [247, 139] width 4 height 4
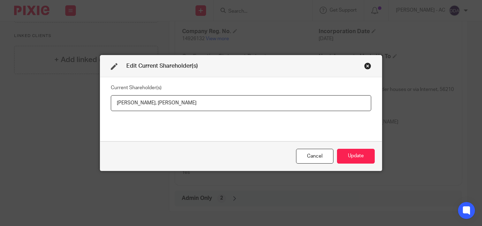
drag, startPoint x: 197, startPoint y: 102, endPoint x: 150, endPoint y: 105, distance: 46.7
click at [150, 105] on input "Nicole HAINES, Romain CAMUS" at bounding box center [241, 103] width 261 height 16
drag, startPoint x: 113, startPoint y: 104, endPoint x: 146, endPoint y: 105, distance: 33.6
click at [146, 105] on input "[PERSON_NAME], [PERSON_NAME]" at bounding box center [241, 103] width 261 height 16
click at [369, 156] on button "Update" at bounding box center [356, 156] width 38 height 15
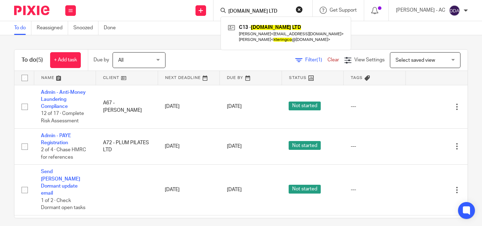
click at [303, 7] on button "reset" at bounding box center [299, 9] width 7 height 7
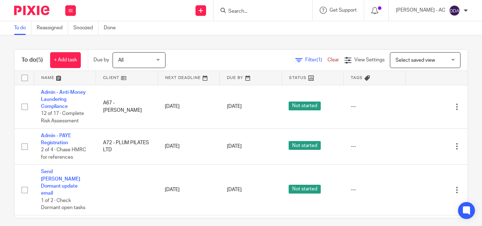
paste input "KTERING.CO LTD"
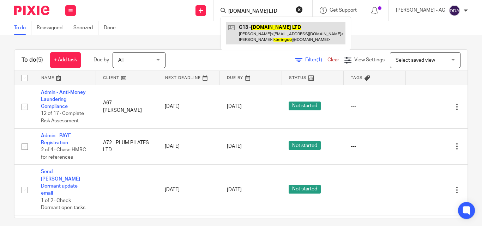
type input "KTERING.CO LTD"
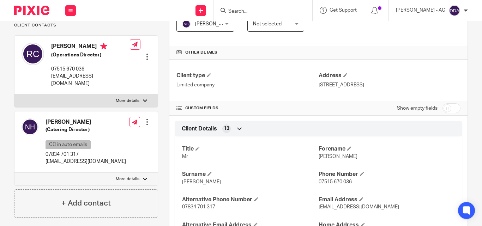
scroll to position [177, 0]
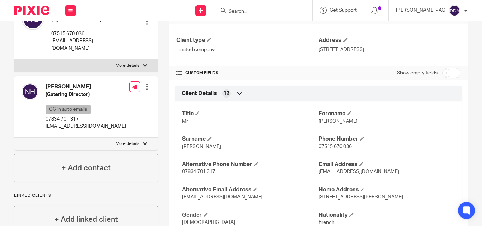
click at [126, 65] on p "More details" at bounding box center [128, 66] width 24 height 6
click at [14, 59] on input "More details" at bounding box center [14, 59] width 0 height 0
checkbox input "true"
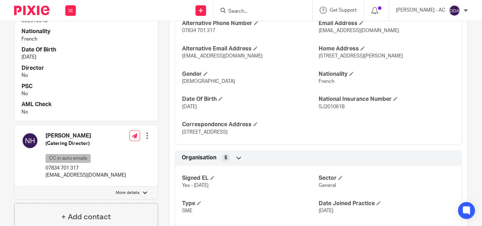
scroll to position [424, 0]
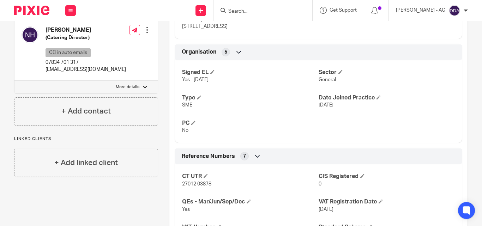
click at [139, 86] on label "More details" at bounding box center [85, 87] width 143 height 13
click at [14, 81] on input "More details" at bounding box center [14, 81] width 0 height 0
checkbox input "true"
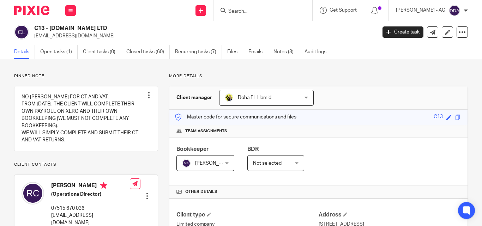
scroll to position [0, 0]
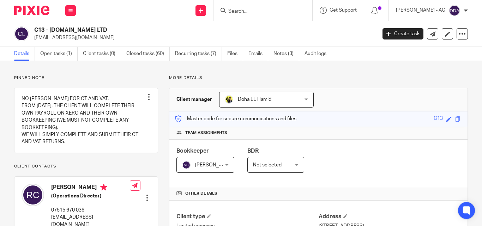
click at [346, 135] on h4 "Team assignments" at bounding box center [319, 133] width 284 height 6
click at [355, 123] on div "Master code for secure communications and files C13 Save C13" at bounding box center [319, 119] width 298 height 15
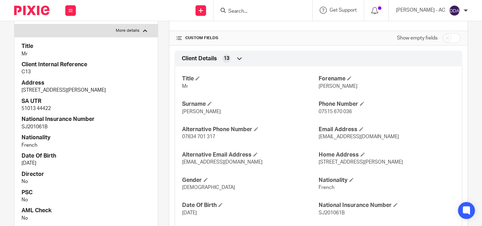
scroll to position [212, 0]
click at [119, 108] on p "51013 44422" at bounding box center [86, 108] width 129 height 7
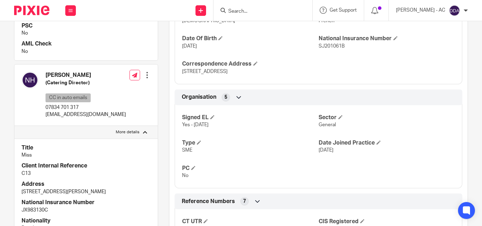
scroll to position [388, 0]
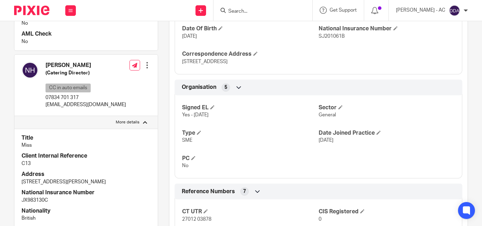
click at [125, 169] on div "Title Miss Client Internal Reference C13 Address [STREET_ADDRESS][PERSON_NAME] …" at bounding box center [85, 215] width 143 height 172
